Goal: Task Accomplishment & Management: Use online tool/utility

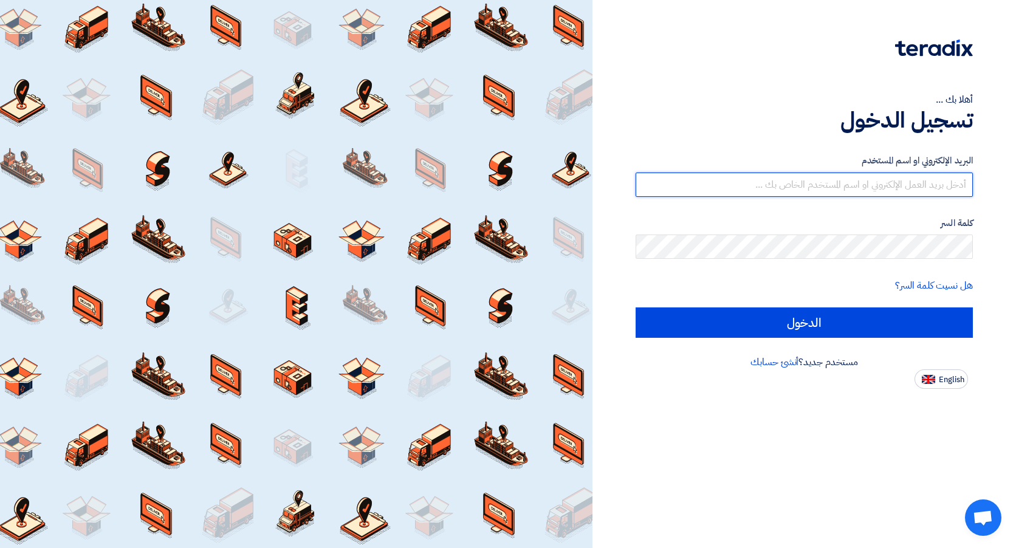
type input "[EMAIL_ADDRESS][PERSON_NAME][DOMAIN_NAME]"
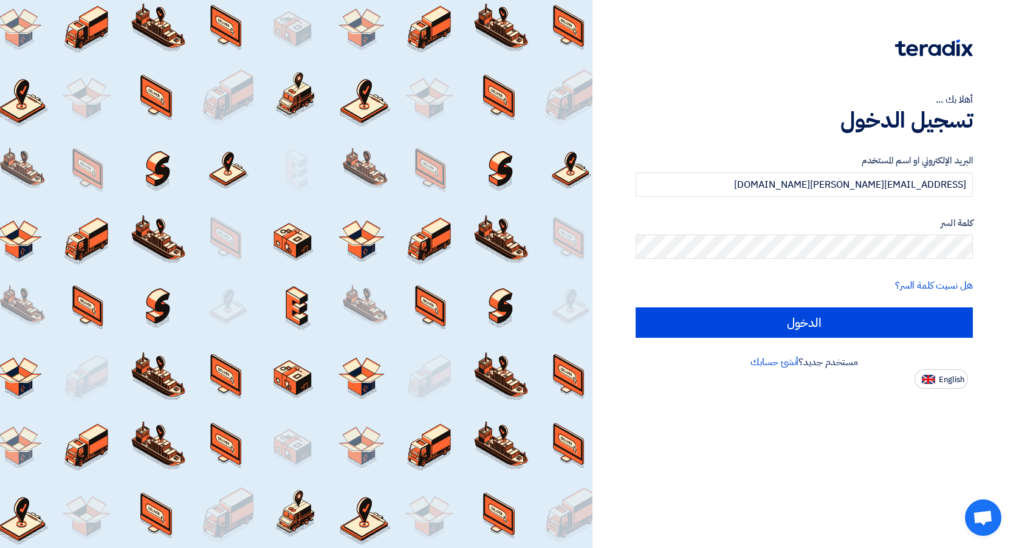
click at [820, 339] on div "البريد الإلكتروني او اسم المستخدم [EMAIL_ADDRESS][PERSON_NAME][DOMAIN_NAME] كلم…" at bounding box center [804, 246] width 337 height 218
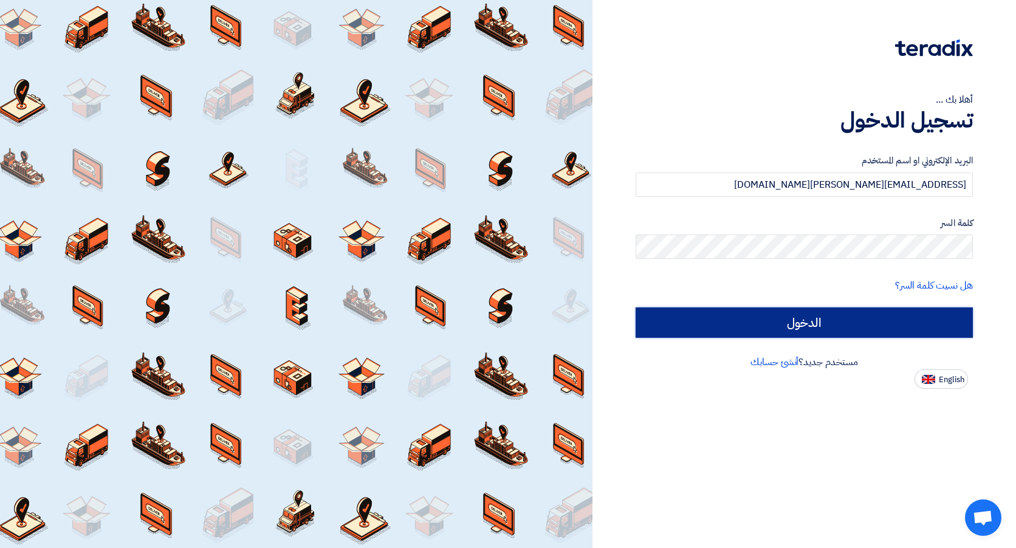
click at [812, 323] on input "الدخول" at bounding box center [804, 322] width 337 height 30
type input "Sign in"
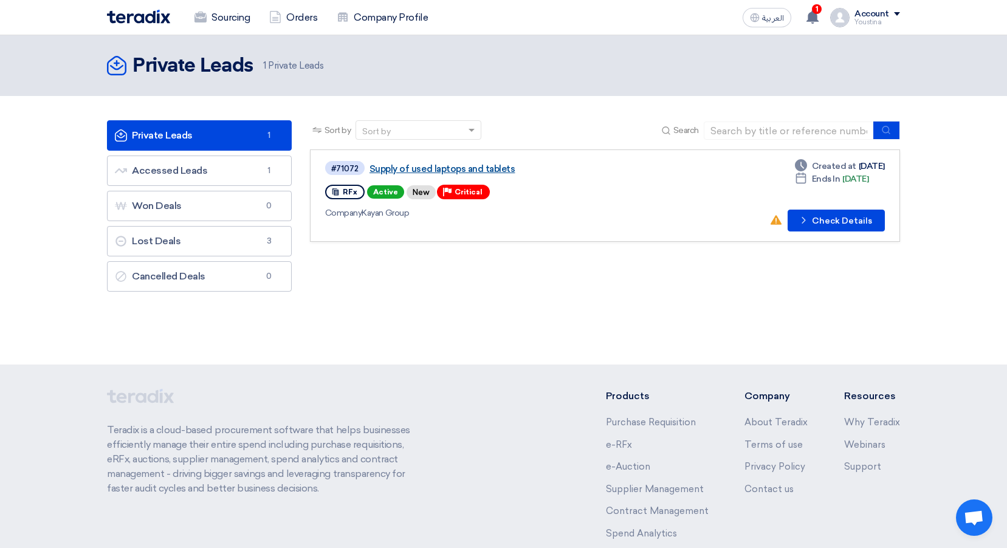
click at [439, 170] on link "Supply of used laptops and tablets" at bounding box center [521, 168] width 304 height 11
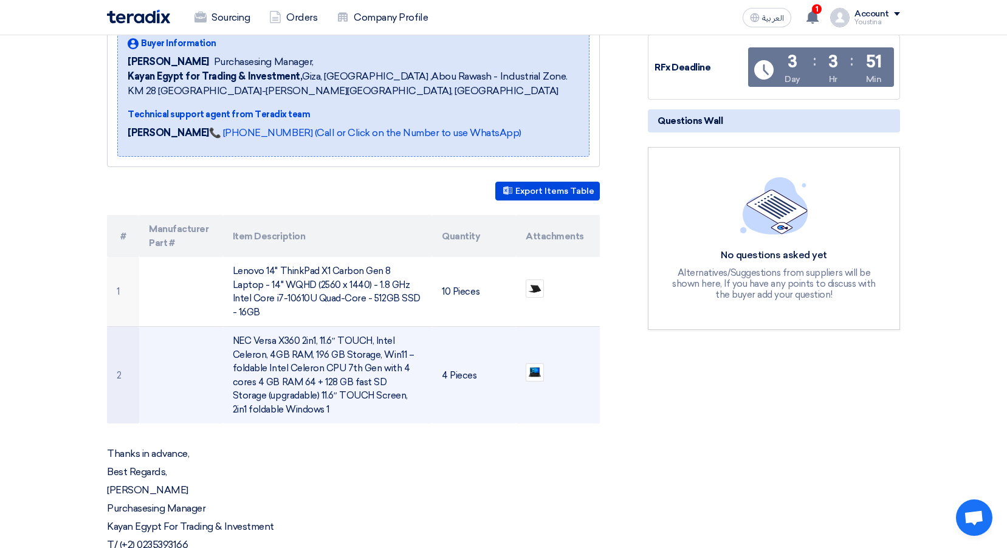
scroll to position [182, 0]
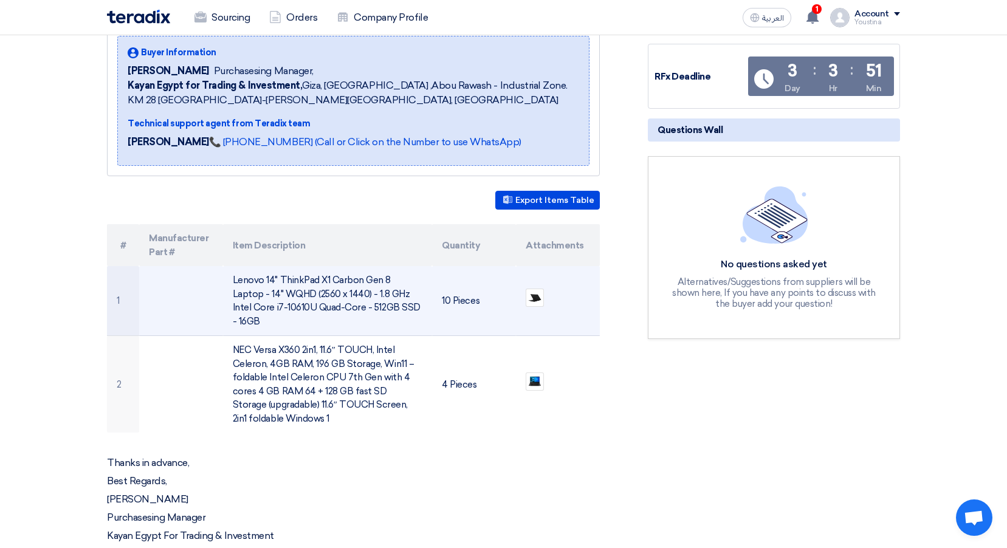
drag, startPoint x: 227, startPoint y: 277, endPoint x: 430, endPoint y: 307, distance: 205.2
click at [430, 307] on td "Lenovo 14" ThinkPad X1 Carbon Gen 8 Laptop - 14" WQHD (2560 x 1440) - 1.8 GHz I…" at bounding box center [328, 301] width 210 height 70
copy td "Lenovo 14" ThinkPad X1 Carbon Gen 8 Laptop - 14" WQHD (2560 x 1440) - 1.8 GHz I…"
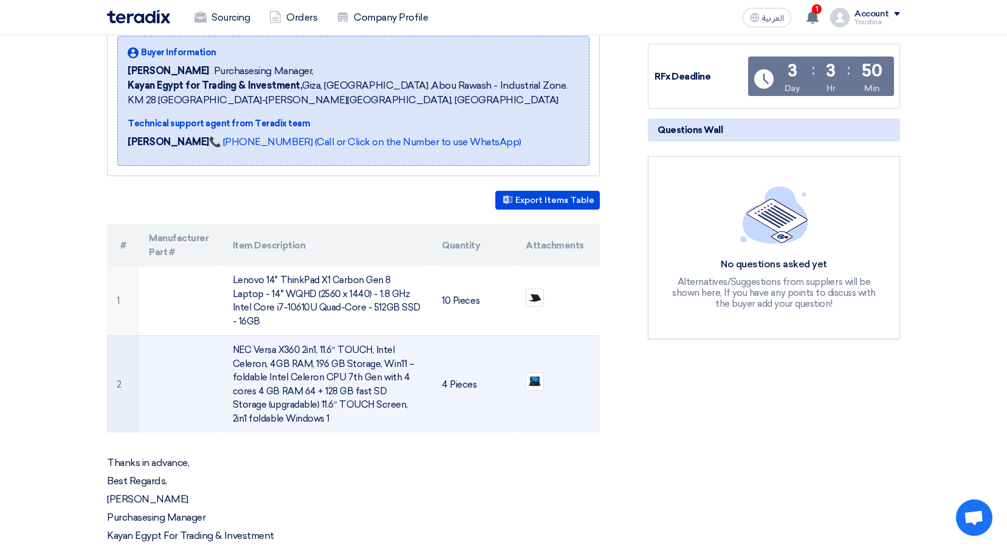
copy td "Lenovo 14" ThinkPad X1 Carbon Gen 8 Laptop - 14" WQHD (2560 x 1440) - 1.8 GHz I…"
drag, startPoint x: 234, startPoint y: 331, endPoint x: 343, endPoint y: 410, distance: 134.4
click at [343, 410] on td "NEC Versa X360 2in1, 11.6″ TOUCH, Intel Celeron, 4GB RAM, 196 GB Storage, Win11…" at bounding box center [328, 384] width 210 height 97
copy td "NEC Versa X360 2in1, 11.6″ TOUCH, Intel Celeron, 4GB RAM, 196 GB Storage, Win11…"
